Goal: Task Accomplishment & Management: Manage account settings

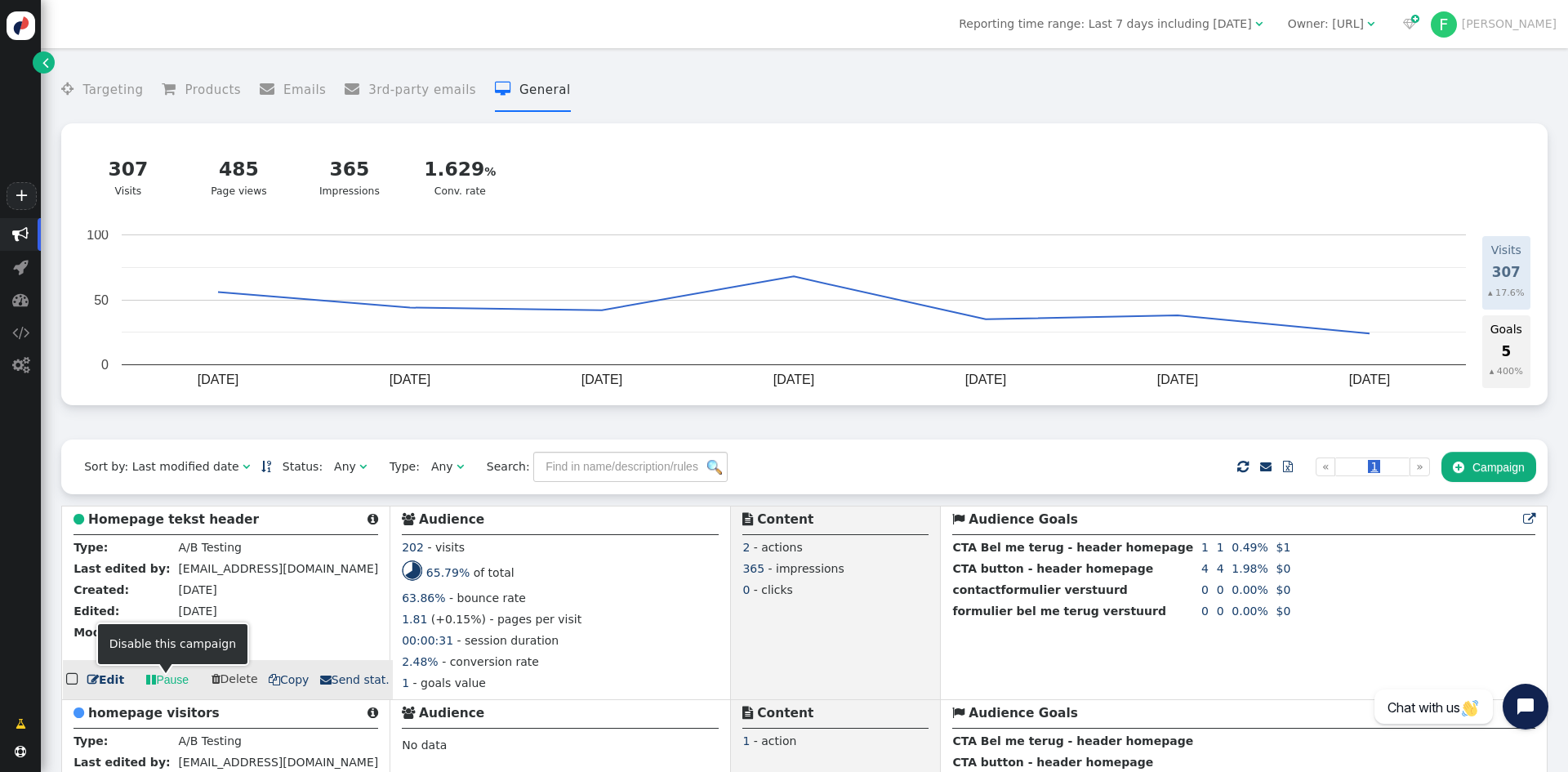
click at [164, 682] on link " Pause" at bounding box center [167, 680] width 65 height 30
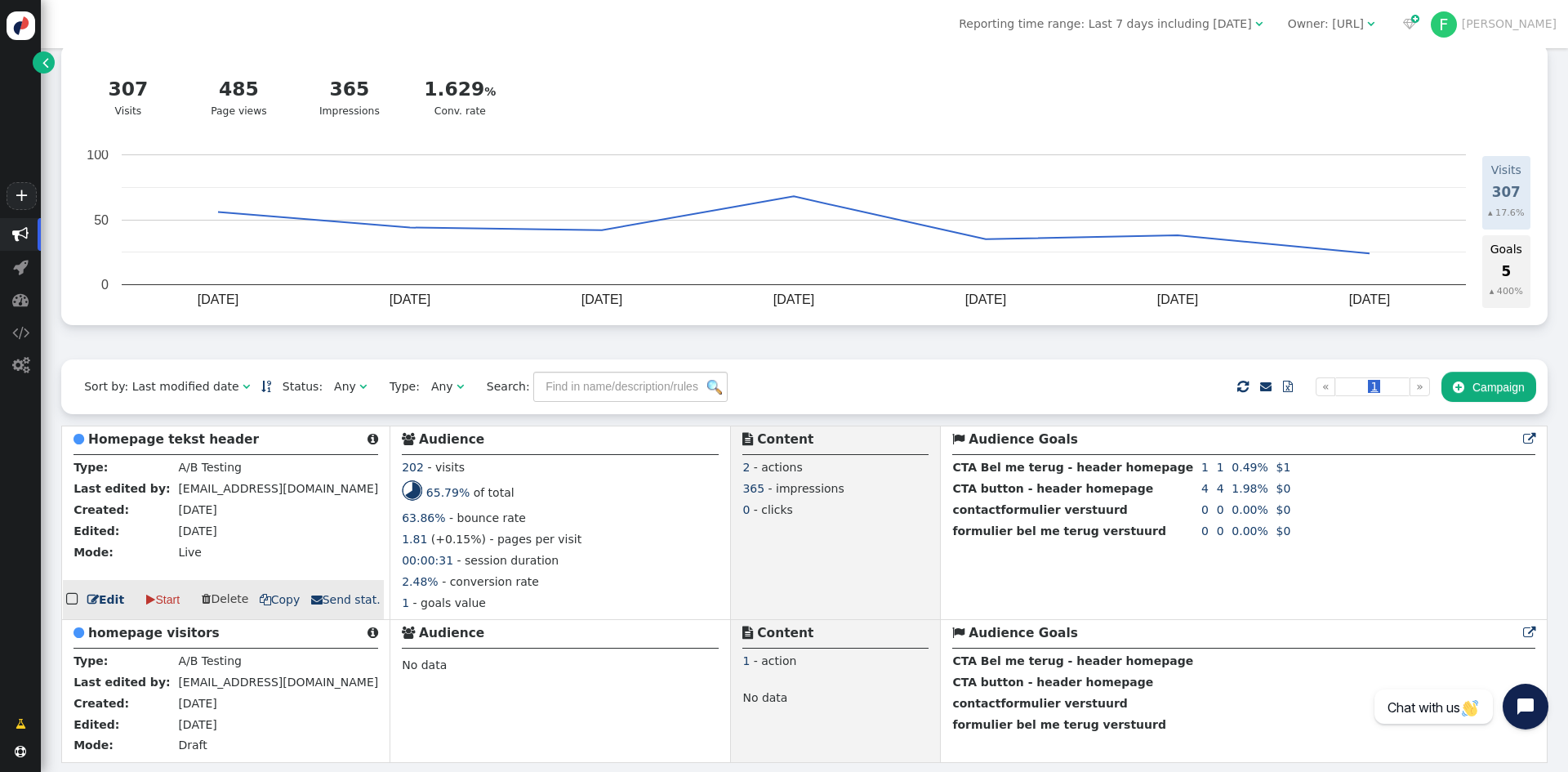
click at [257, 511] on td "[DATE]" at bounding box center [277, 512] width 204 height 21
click at [106, 601] on link " Edit" at bounding box center [105, 600] width 37 height 17
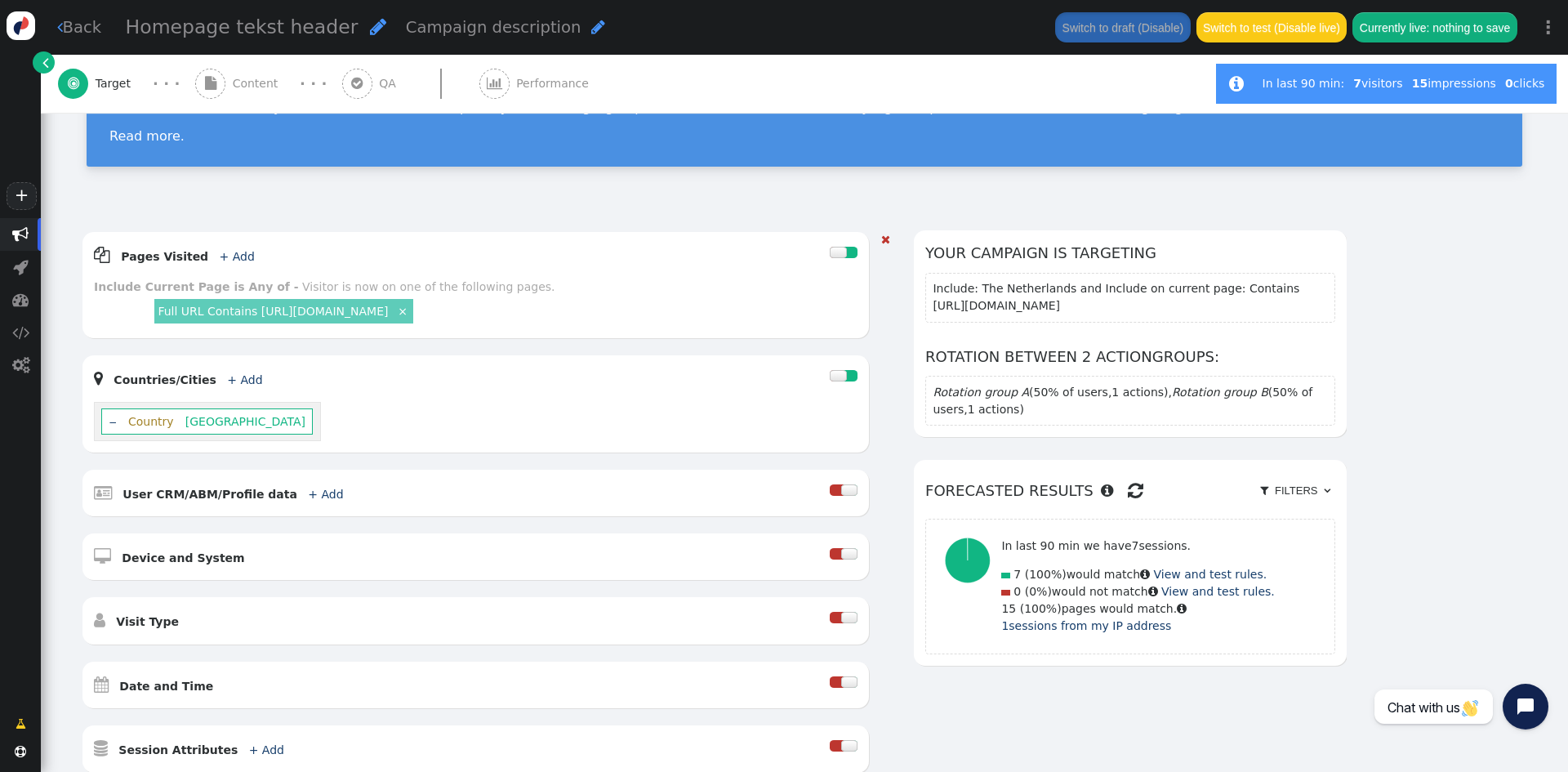
scroll to position [13, 0]
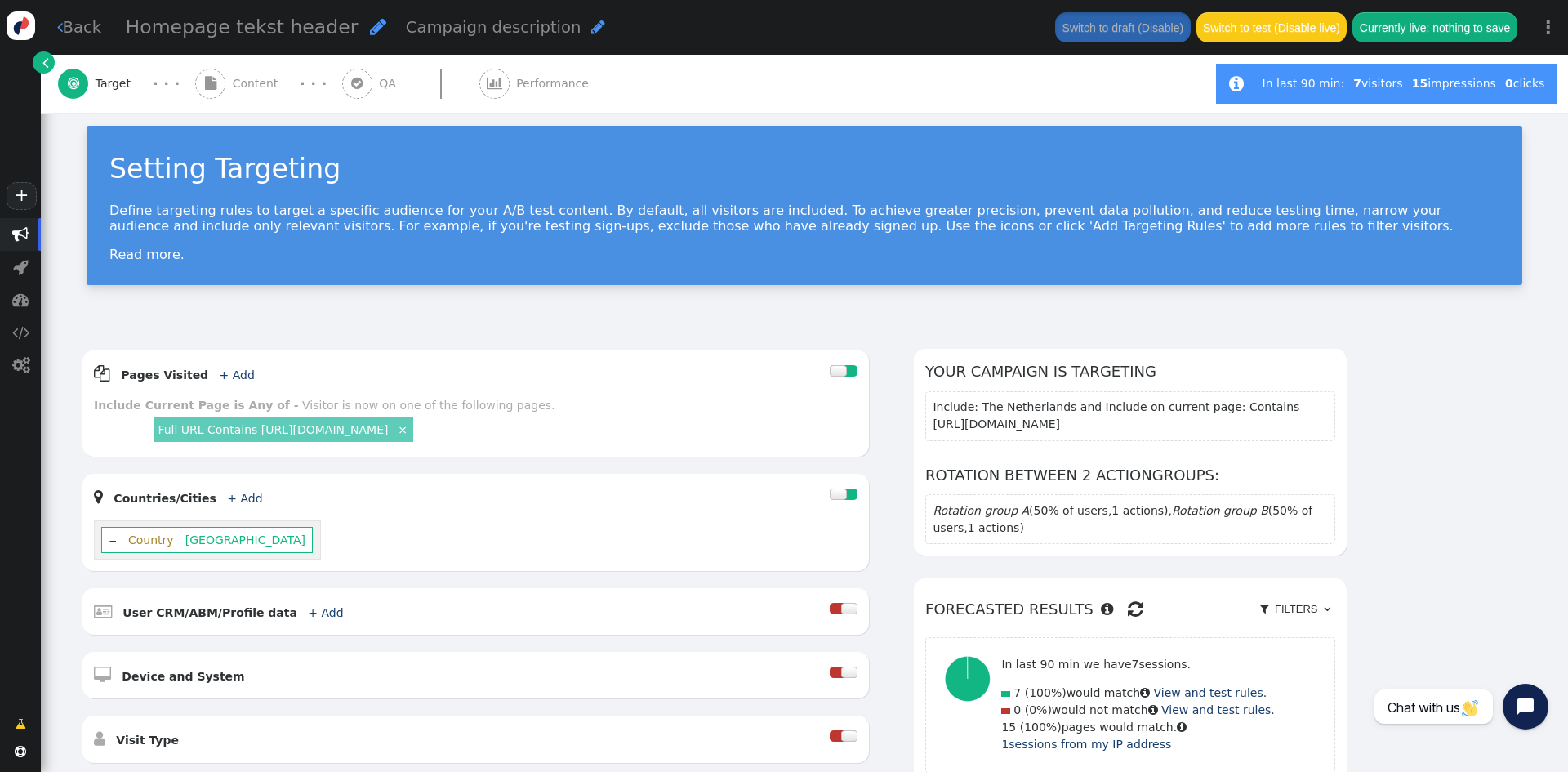
click at [258, 73] on div " Content" at bounding box center [239, 84] width 90 height 58
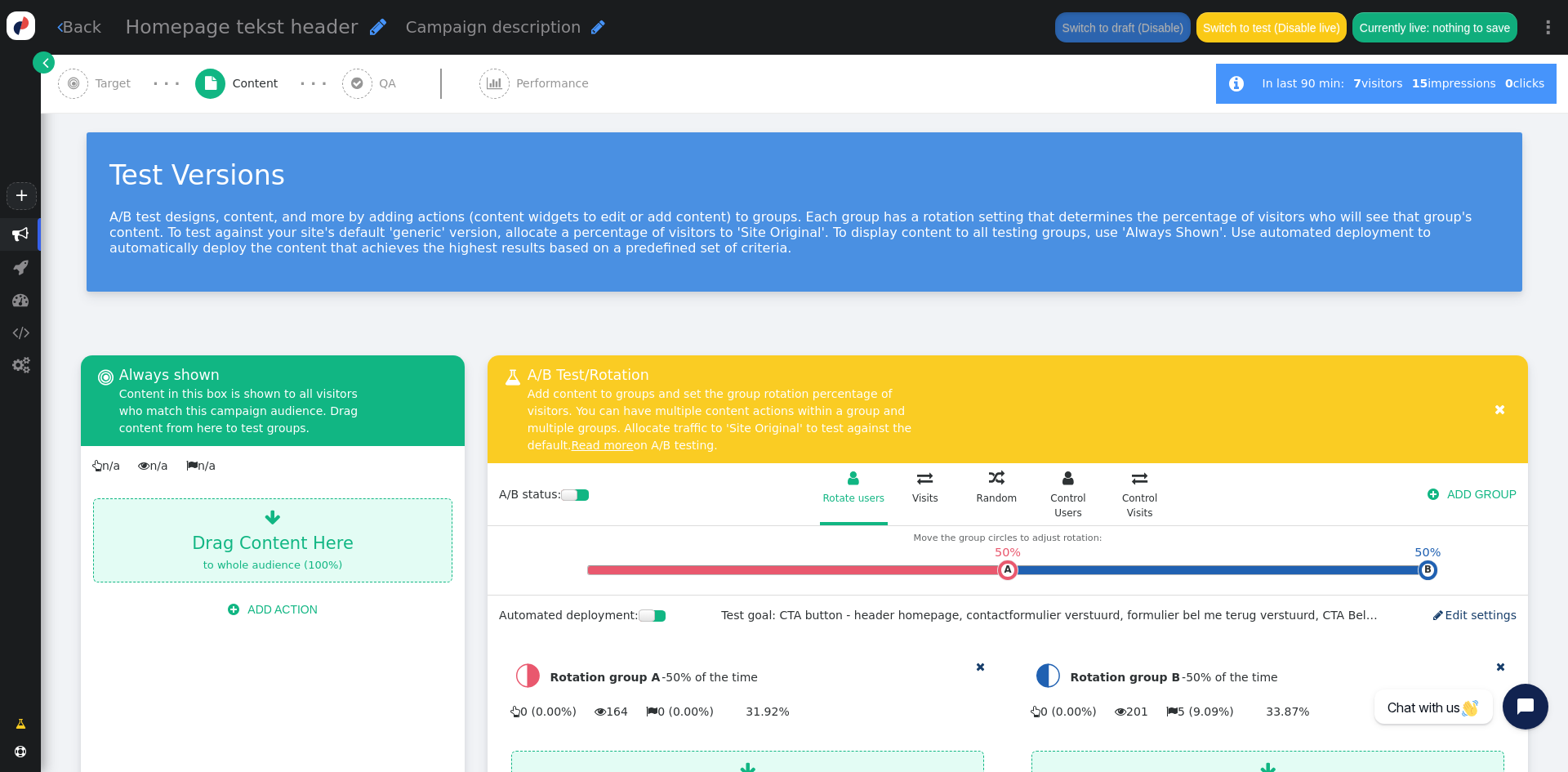
scroll to position [0, 0]
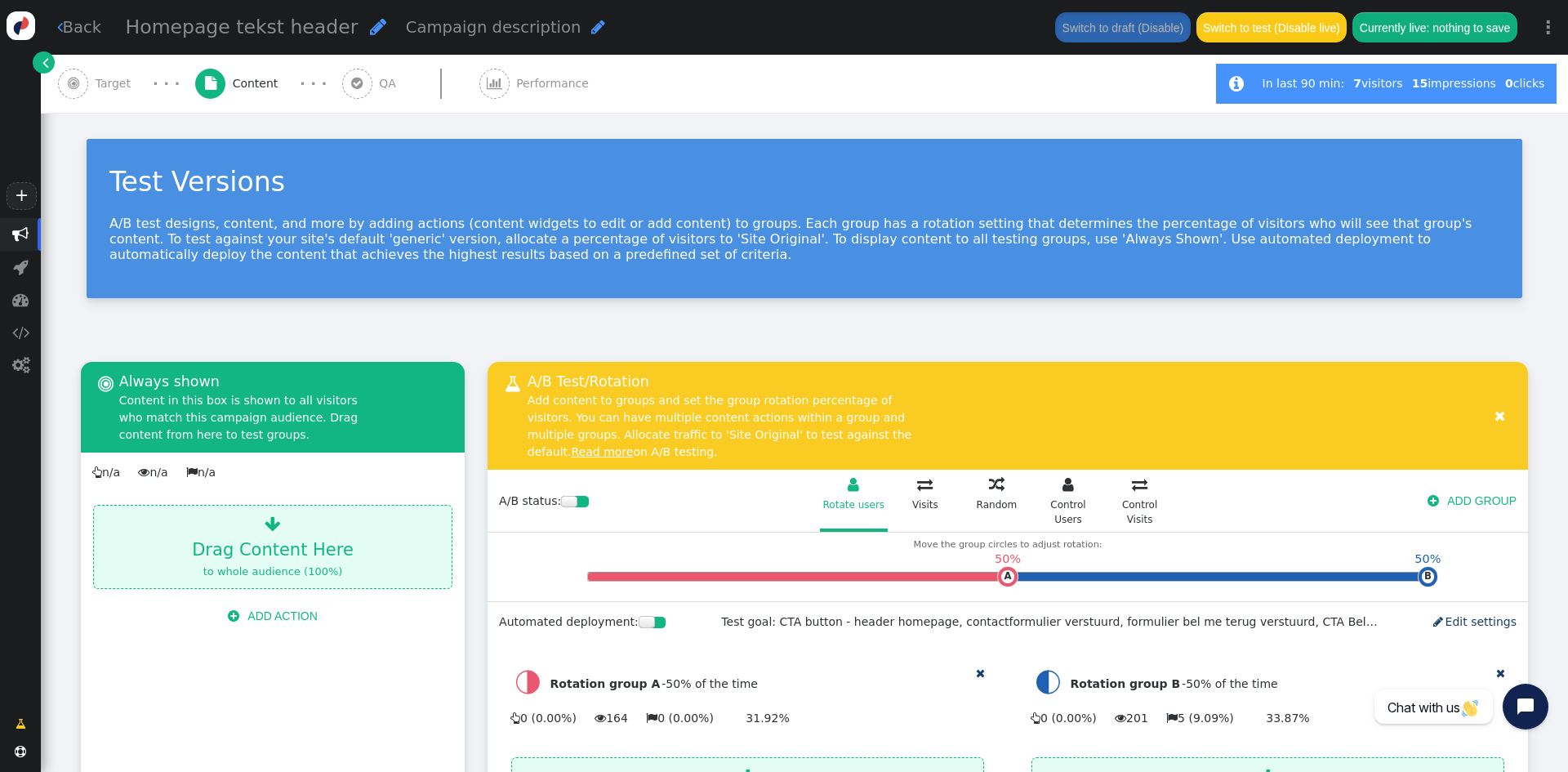
click at [1118, 30] on button "Switch to draft (Disable)" at bounding box center [1122, 27] width 135 height 30
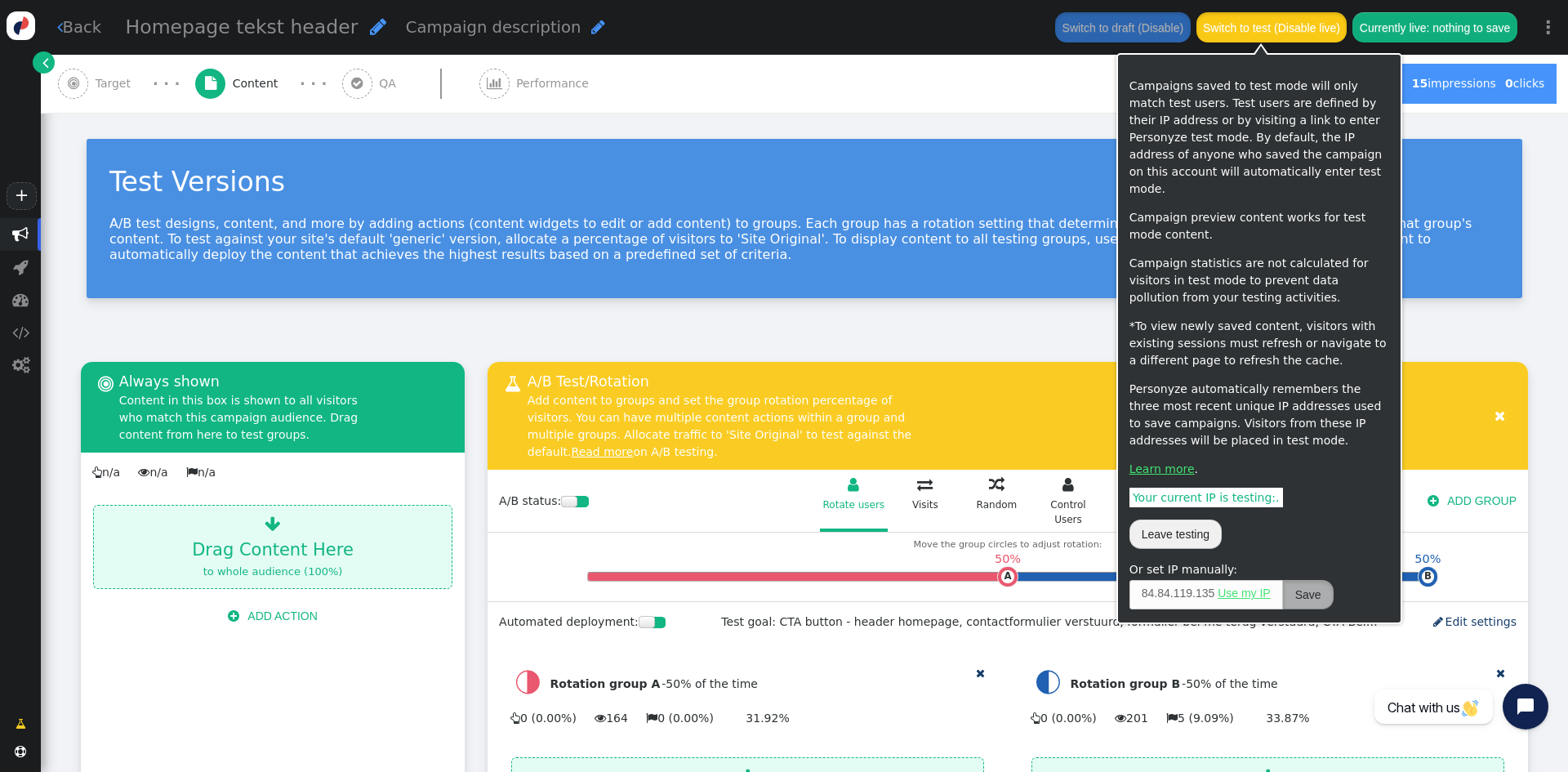
click at [1248, 22] on button "Switch to test (Disable live)" at bounding box center [1272, 27] width 151 height 30
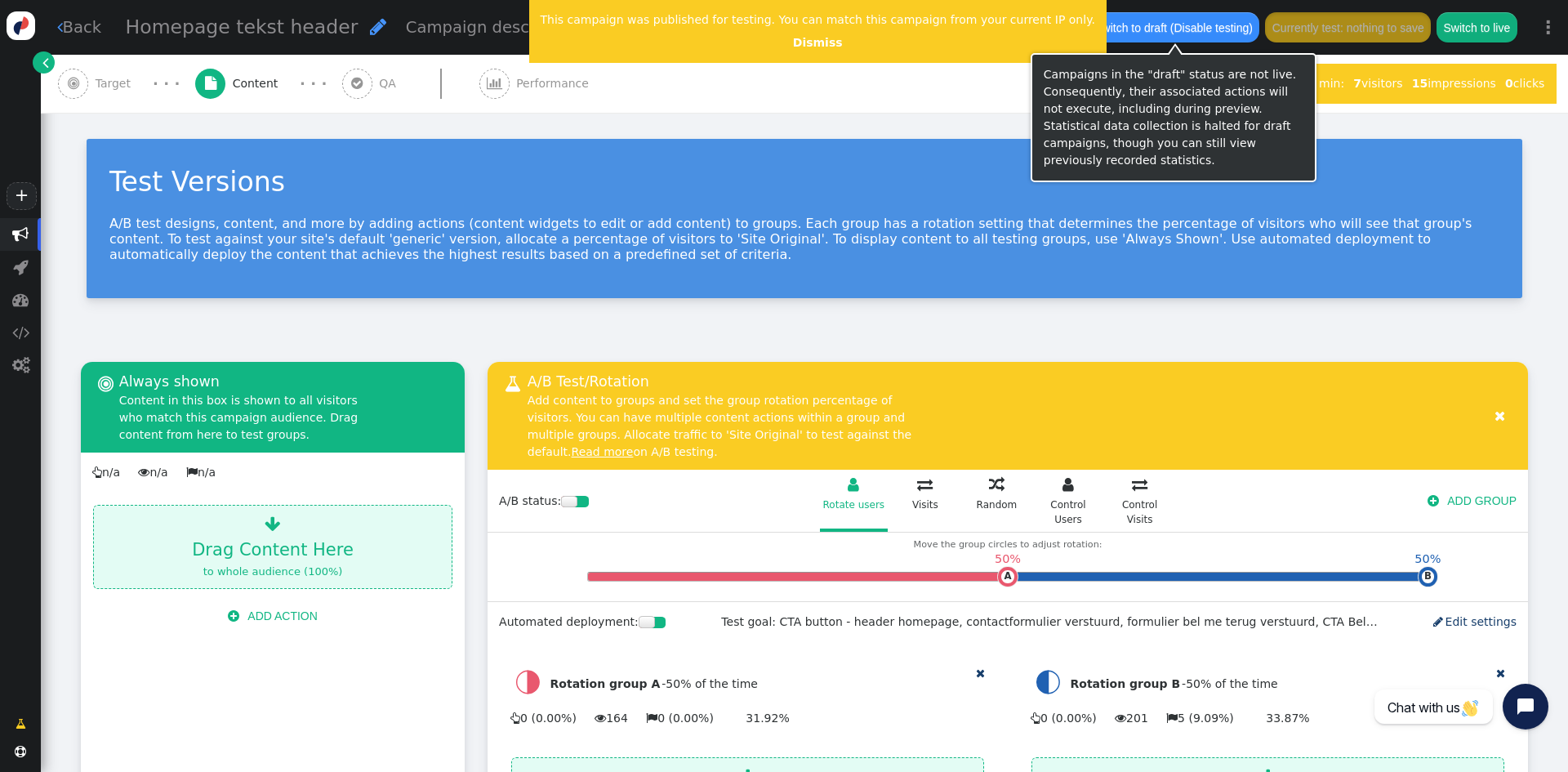
click at [1149, 25] on button "Switch to draft (Disable testing)" at bounding box center [1174, 27] width 172 height 30
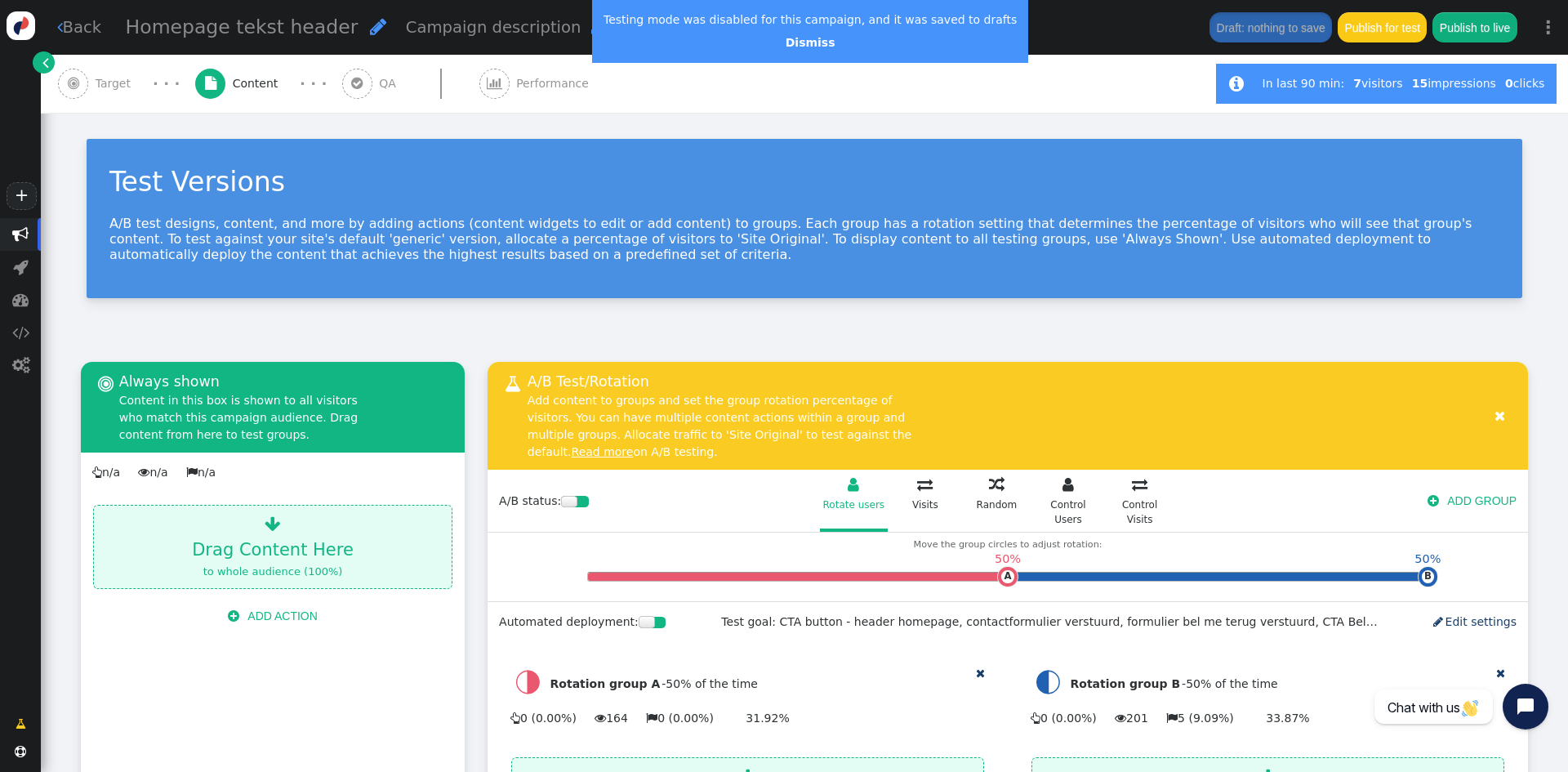
click at [82, 26] on link " Back" at bounding box center [80, 27] width 45 height 23
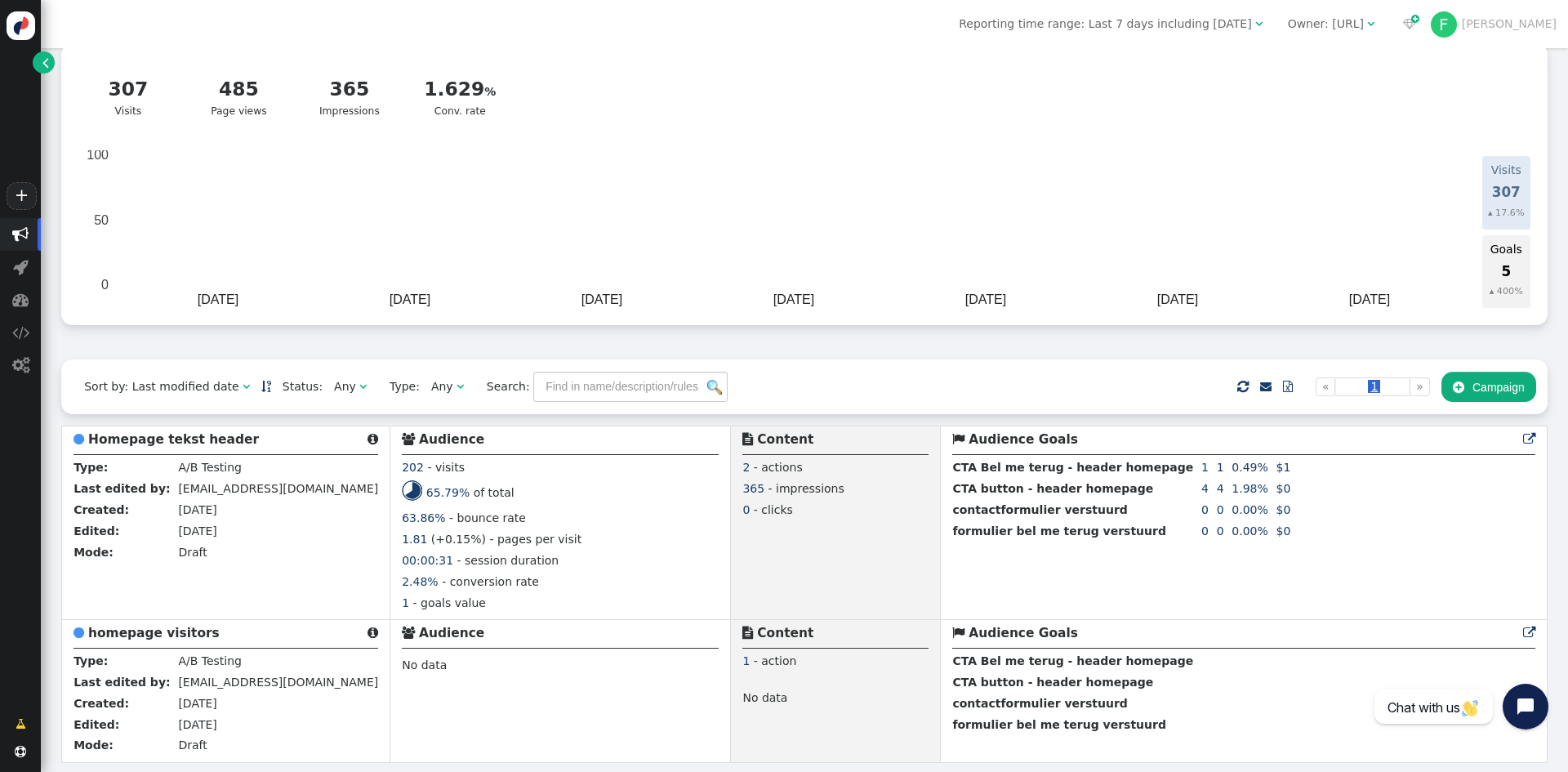
scroll to position [85, 0]
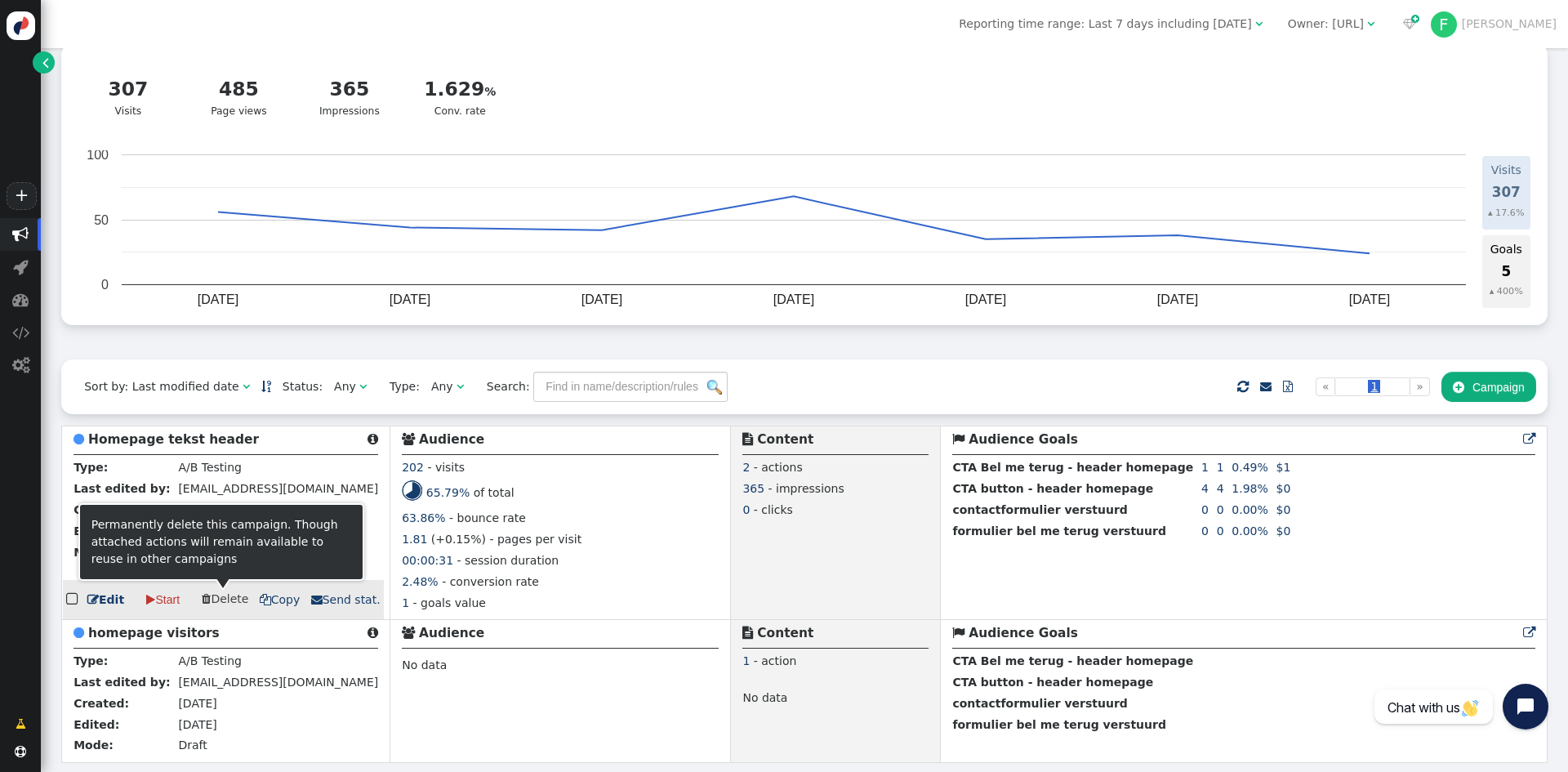
click at [219, 597] on span " Delete" at bounding box center [224, 598] width 46 height 13
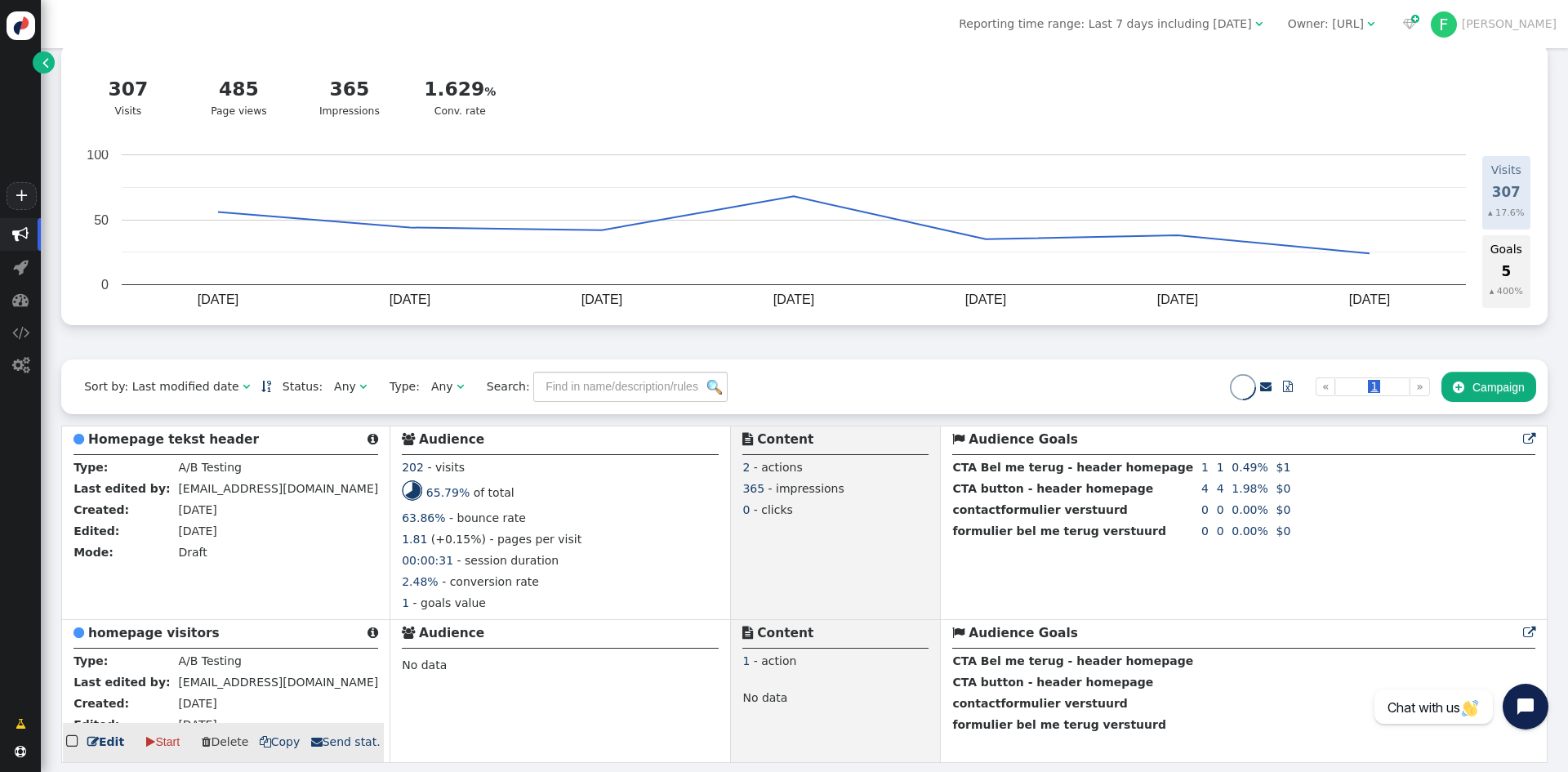
scroll to position [0, 0]
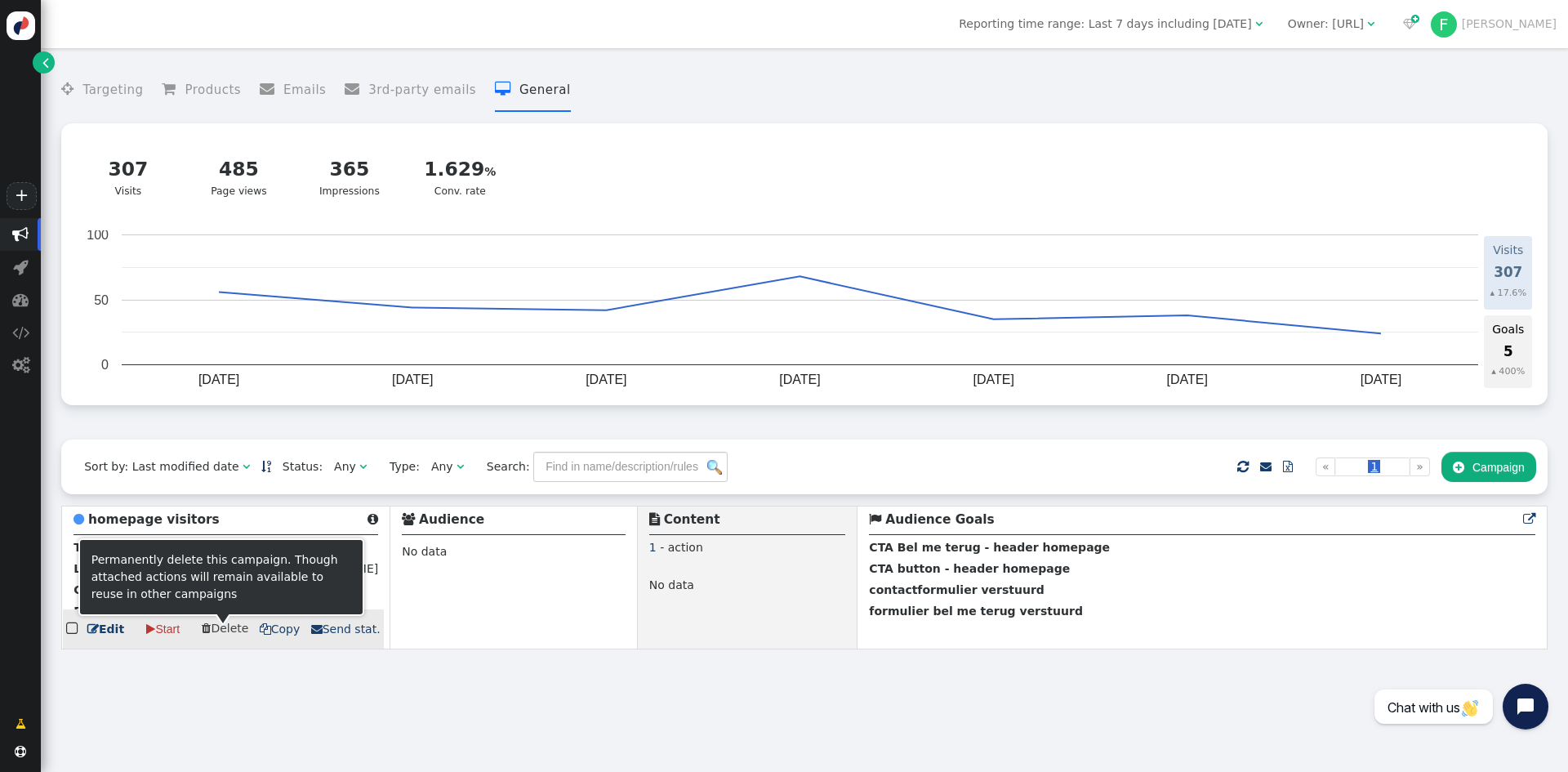
click at [228, 631] on span " Delete" at bounding box center [224, 628] width 46 height 13
